Goal: Task Accomplishment & Management: Manage account settings

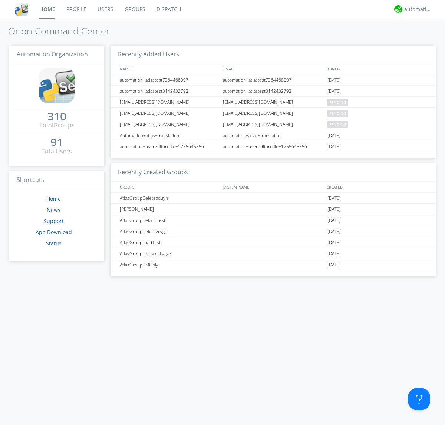
click at [105, 9] on link "Users" at bounding box center [105, 9] width 27 height 19
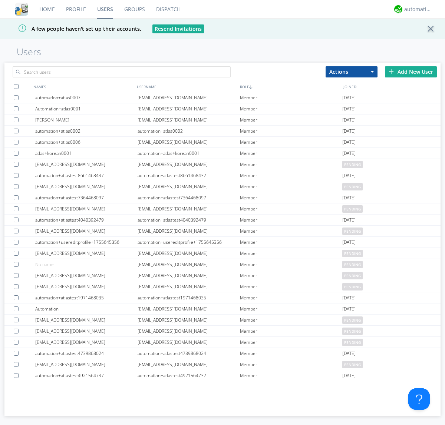
click at [411, 72] on div "Add New User" at bounding box center [411, 71] width 52 height 11
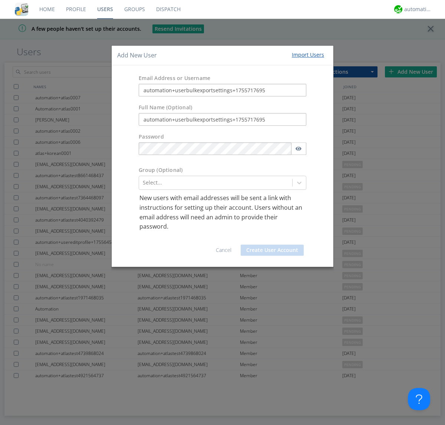
type input "automation+userbulkexportsettings+1755717695"
click at [272, 250] on button "Create User Account" at bounding box center [272, 250] width 63 height 11
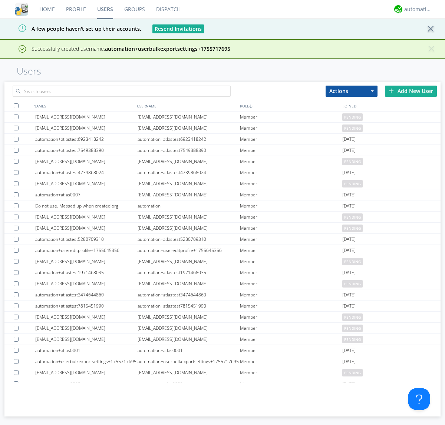
click at [411, 91] on div "Add New User" at bounding box center [411, 91] width 52 height 11
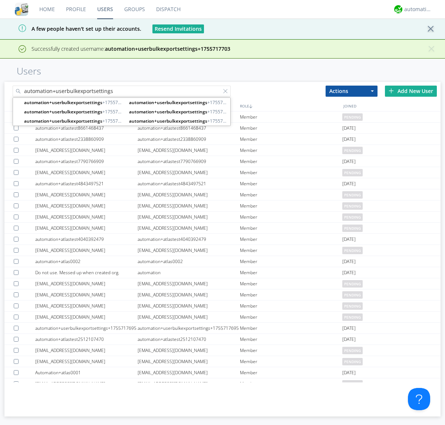
type input "automation+userbulkexportsettings"
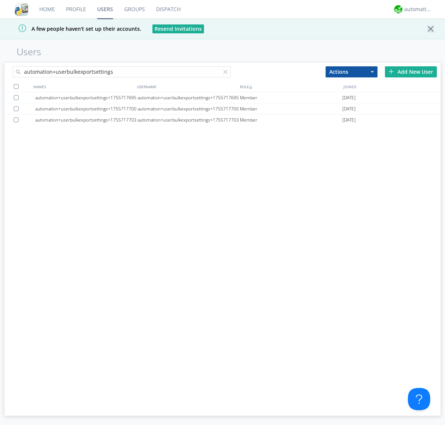
click at [16, 86] on div at bounding box center [16, 86] width 5 height 5
click at [351, 72] on button "Actions" at bounding box center [352, 71] width 52 height 11
click at [0, 0] on link "Export Users" at bounding box center [0, 0] width 0 height 0
click at [227, 73] on div at bounding box center [226, 73] width 7 height 7
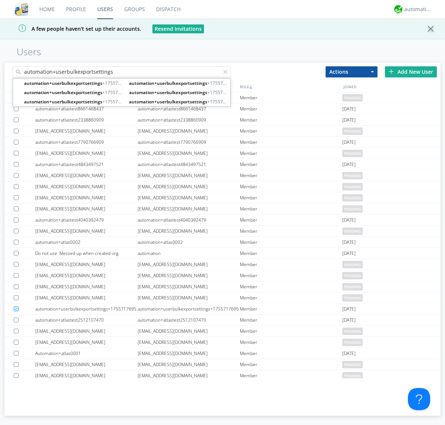
type input "automation+userbulkexportsettings"
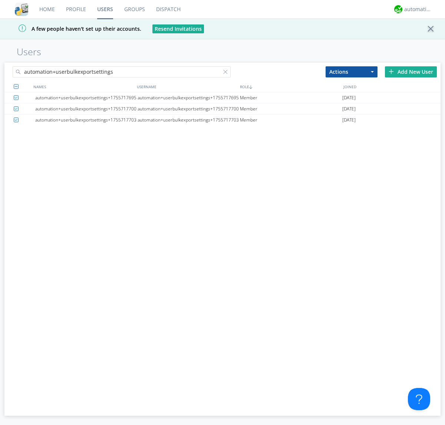
click at [351, 72] on button "Actions" at bounding box center [352, 71] width 52 height 11
click at [0, 0] on link "Delete User" at bounding box center [0, 0] width 0 height 0
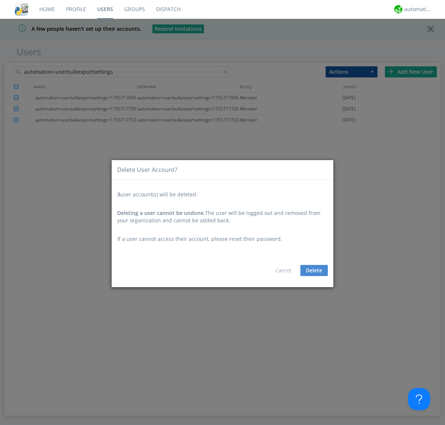
click at [314, 271] on button "Delete" at bounding box center [313, 270] width 27 height 11
